Goal: Submit feedback/report problem: Submit feedback/report problem

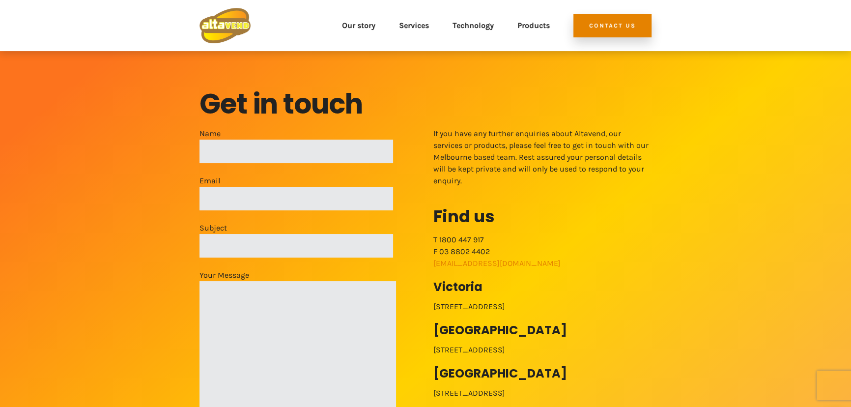
click at [352, 152] on input "Name" at bounding box center [295, 151] width 193 height 24
type input "[PERSON_NAME]"
type input "[EMAIL_ADDRESS][DOMAIN_NAME]"
type input "Request for refund"
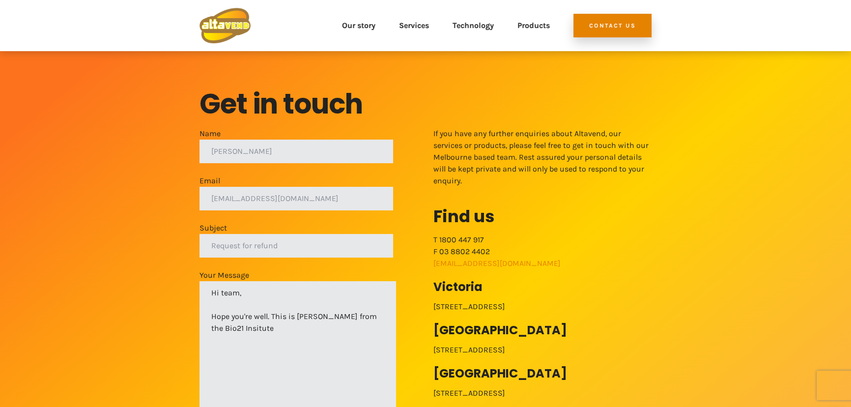
click at [317, 330] on textarea "Hi team, Hope you're well. This is [PERSON_NAME] from the Bio21 Insitute" at bounding box center [297, 346] width 196 height 130
paste textarea "[STREET_ADDRESS]"
click at [244, 329] on textarea "Hi team, Hope you're well. This is [PERSON_NAME] from the Bio21 Insitute [STREE…" at bounding box center [297, 346] width 196 height 130
click at [350, 329] on textarea "Hi team, Hope you're well. This is [PERSON_NAME] from the Bio21 Institute on [S…" at bounding box center [297, 346] width 196 height 130
drag, startPoint x: 367, startPoint y: 352, endPoint x: 211, endPoint y: 295, distance: 166.4
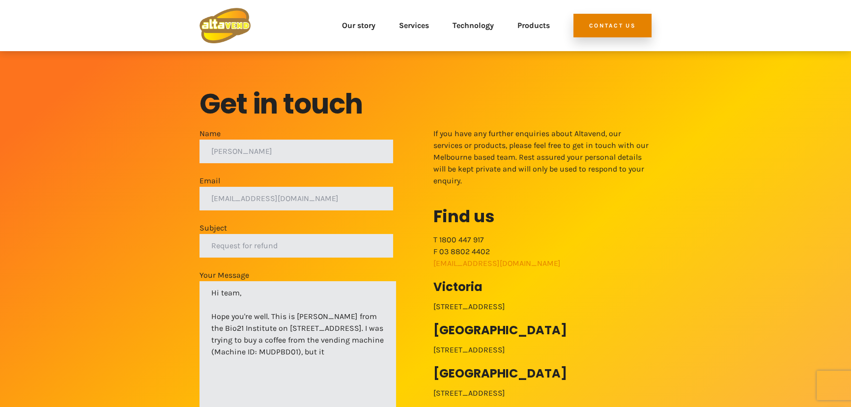
click at [211, 295] on textarea "Hi team, Hope you're well. This is [PERSON_NAME] from the Bio21 Institute on [S…" at bounding box center [297, 346] width 196 height 130
click at [344, 357] on textarea "Hi team, Hope you're well. This is [PERSON_NAME] from the Bio21 Institute on [S…" at bounding box center [297, 346] width 196 height 130
click at [373, 354] on textarea "Hi team, Hope you're well. This is [PERSON_NAME] from the Bio21 Institute on [S…" at bounding box center [297, 346] width 196 height 130
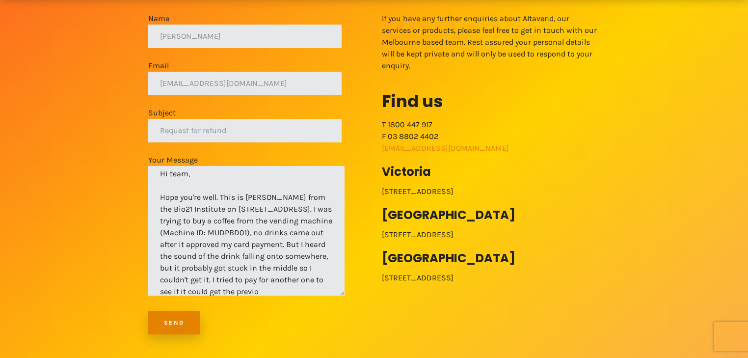
scroll to position [16, 0]
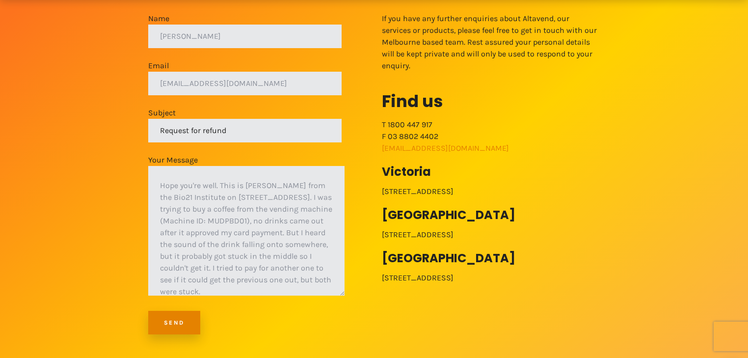
drag, startPoint x: 233, startPoint y: 130, endPoint x: 149, endPoint y: 124, distance: 84.2
click at [149, 124] on div "Name [PERSON_NAME] Email [EMAIL_ADDRESS][DOMAIN_NAME] Subject Request for refun…" at bounding box center [374, 179] width 748 height 333
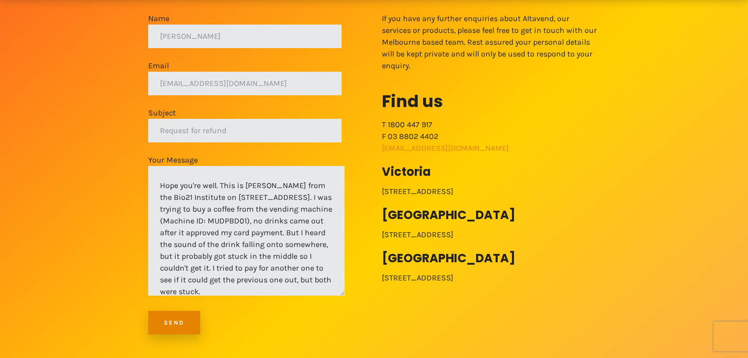
click at [306, 289] on textarea "Hi team, Hope you're well. This is [PERSON_NAME] from the Bio21 Institute on [S…" at bounding box center [246, 231] width 196 height 130
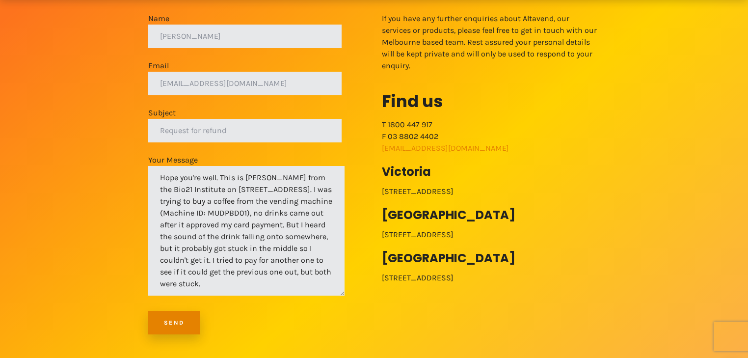
paste textarea "The machine might need fixing, and could I request for a refund? Best wishes, […"
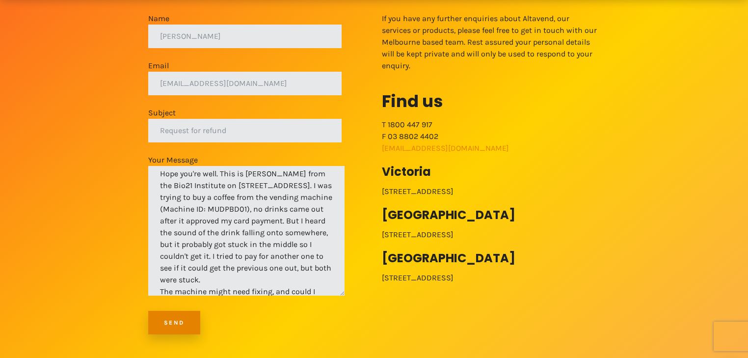
scroll to position [75, 0]
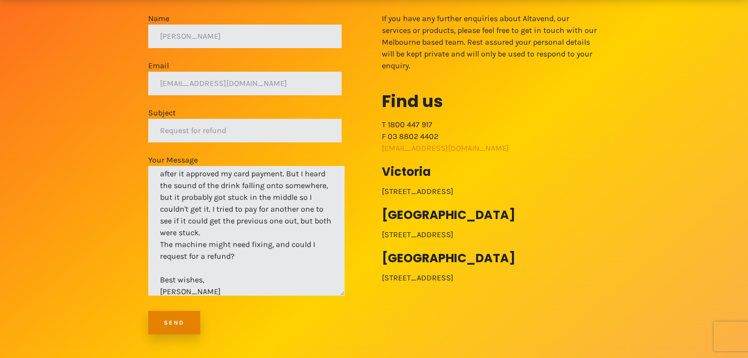
type textarea "Hi team, Hope you're well. This is [PERSON_NAME] from the Bio21 Institute on [S…"
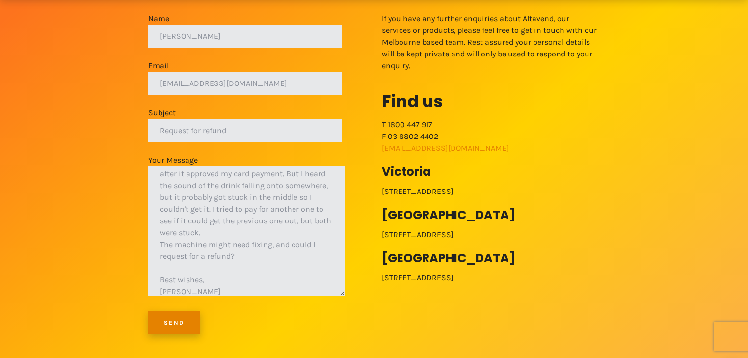
click at [173, 325] on input "Send" at bounding box center [174, 323] width 52 height 24
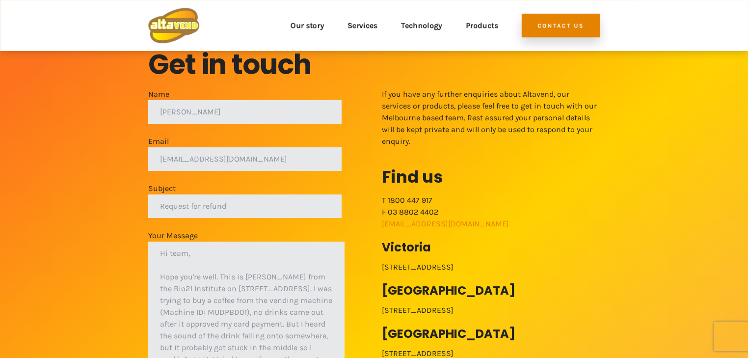
scroll to position [0, 0]
